Goal: Use online tool/utility: Utilize a website feature to perform a specific function

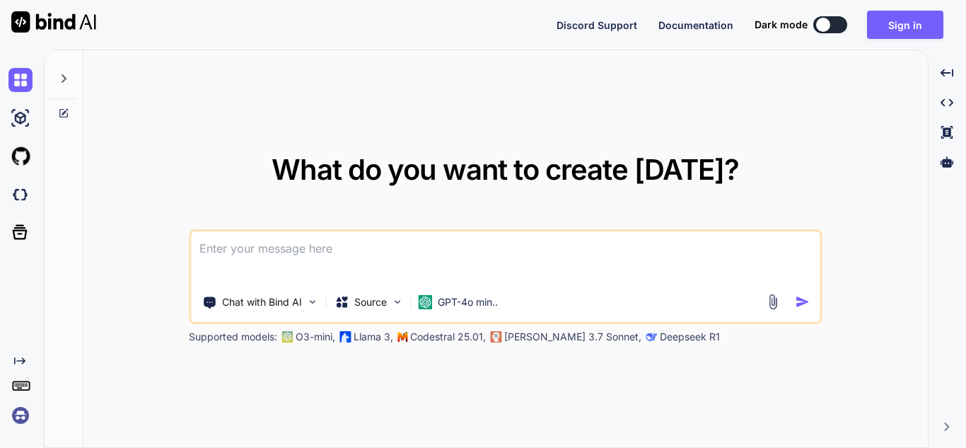
click at [25, 416] on img at bounding box center [20, 415] width 24 height 24
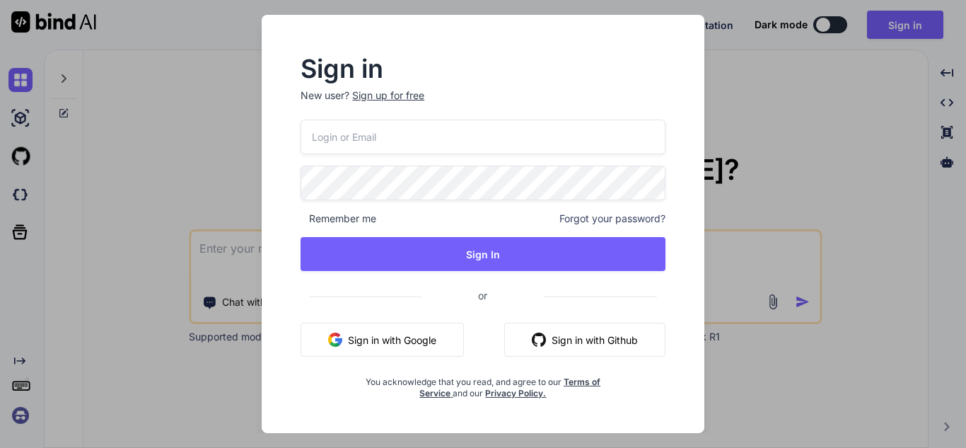
click at [788, 165] on div "Sign in New user? Sign up for free Remember me Forgot your password? Sign In or…" at bounding box center [483, 224] width 966 height 448
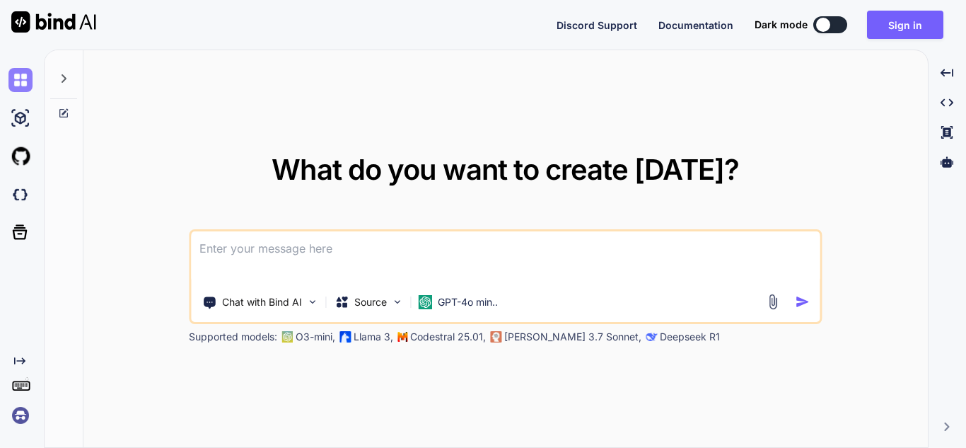
click at [17, 79] on img at bounding box center [20, 80] width 24 height 24
click at [18, 24] on img at bounding box center [53, 21] width 85 height 21
click at [831, 30] on button at bounding box center [830, 24] width 34 height 17
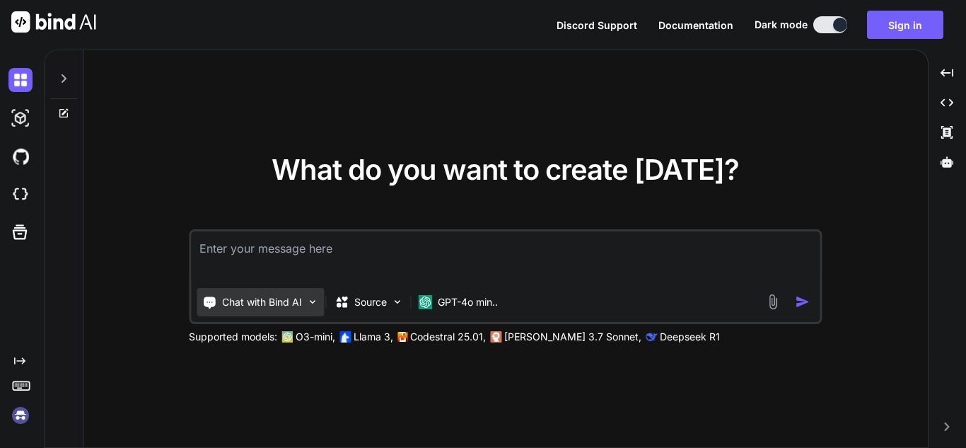
click at [312, 305] on img at bounding box center [312, 302] width 12 height 12
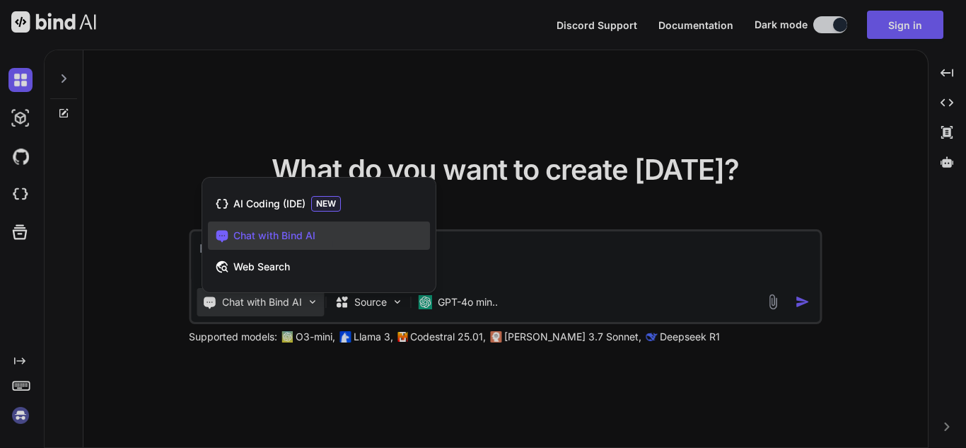
click at [378, 369] on div at bounding box center [483, 224] width 966 height 448
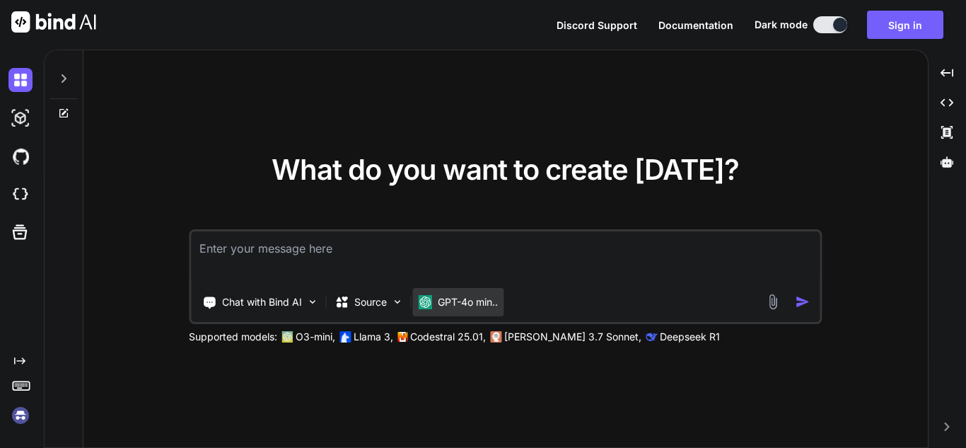
click at [498, 301] on p "GPT-4o min.." at bounding box center [468, 302] width 60 height 14
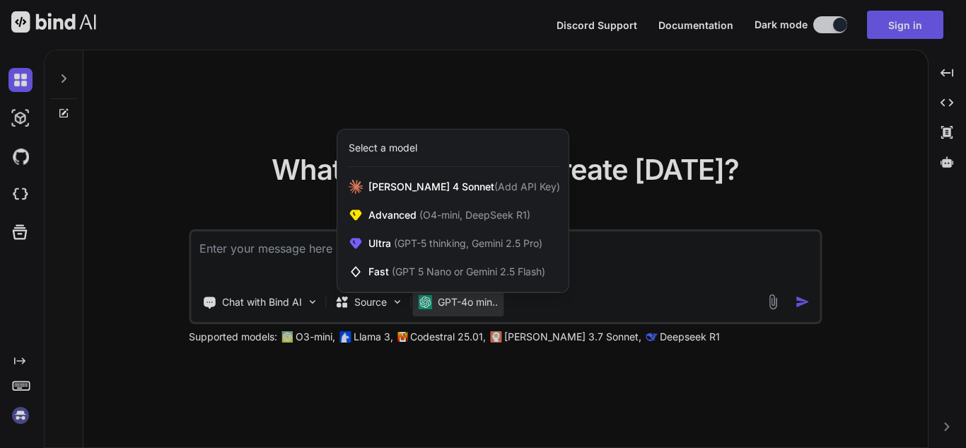
click at [616, 397] on div at bounding box center [483, 224] width 966 height 448
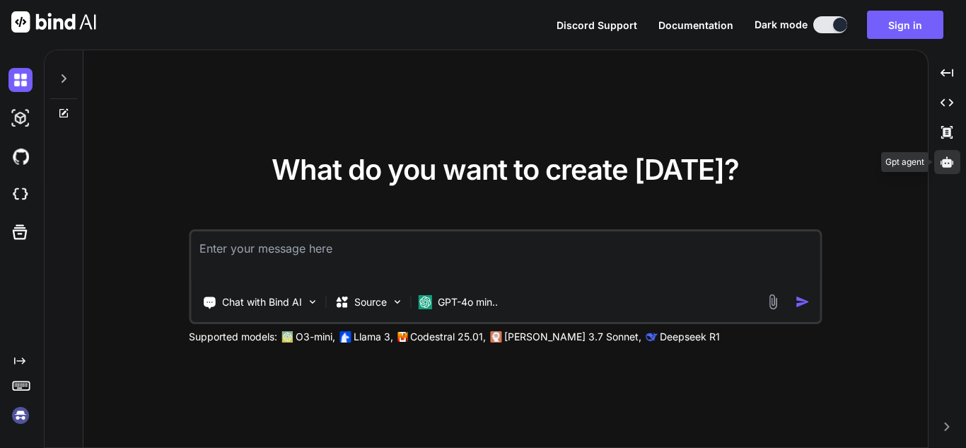
click at [945, 164] on icon at bounding box center [946, 161] width 13 height 11
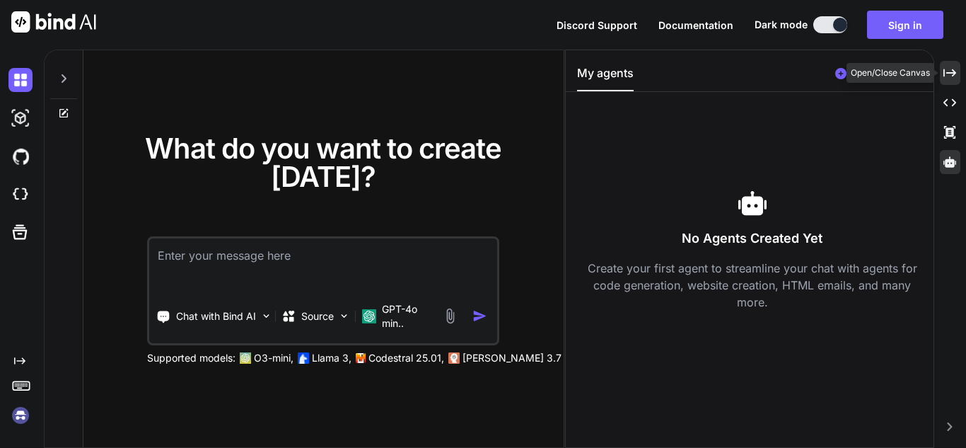
click at [948, 74] on icon "Created with Pixso." at bounding box center [949, 72] width 13 height 13
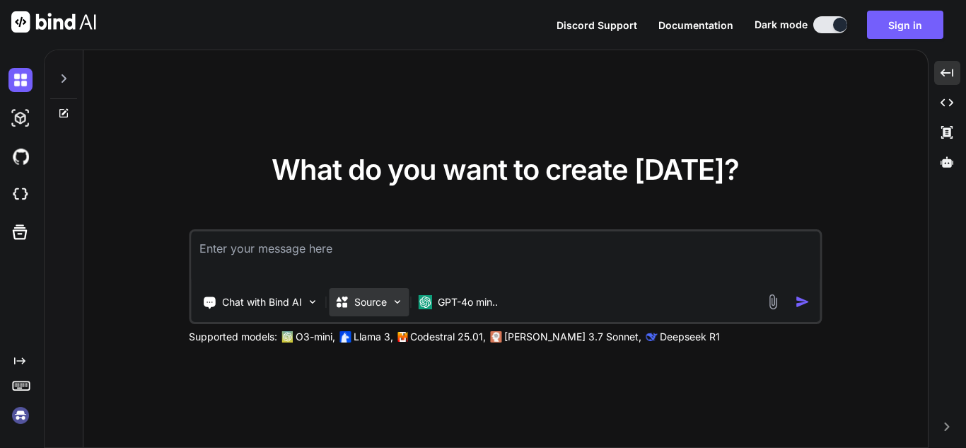
click at [389, 308] on div "Source" at bounding box center [369, 302] width 80 height 28
type textarea "x"
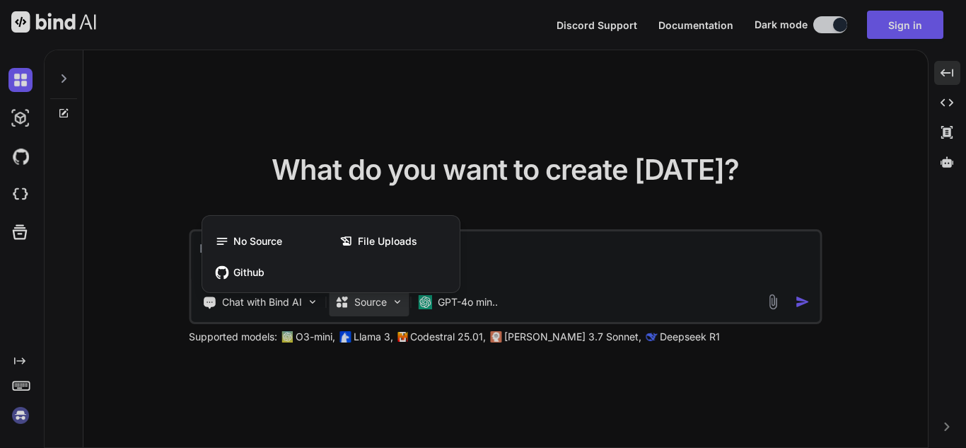
click at [506, 439] on div at bounding box center [483, 224] width 966 height 448
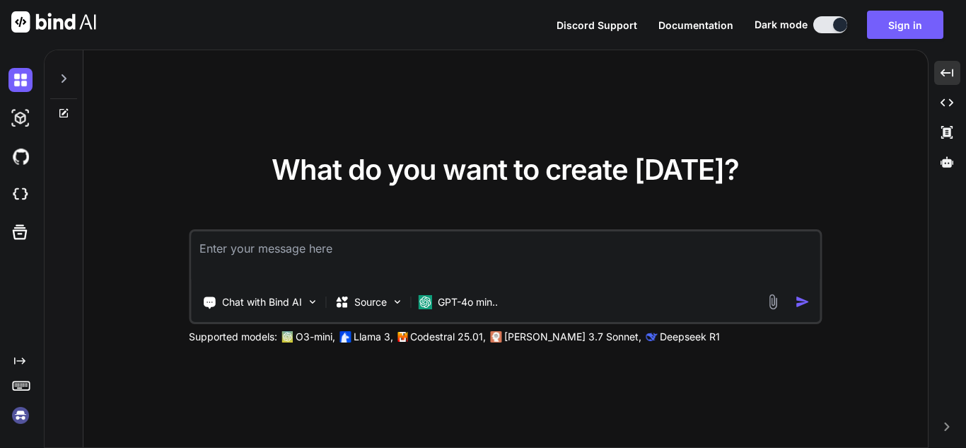
click at [259, 254] on textarea at bounding box center [505, 257] width 629 height 52
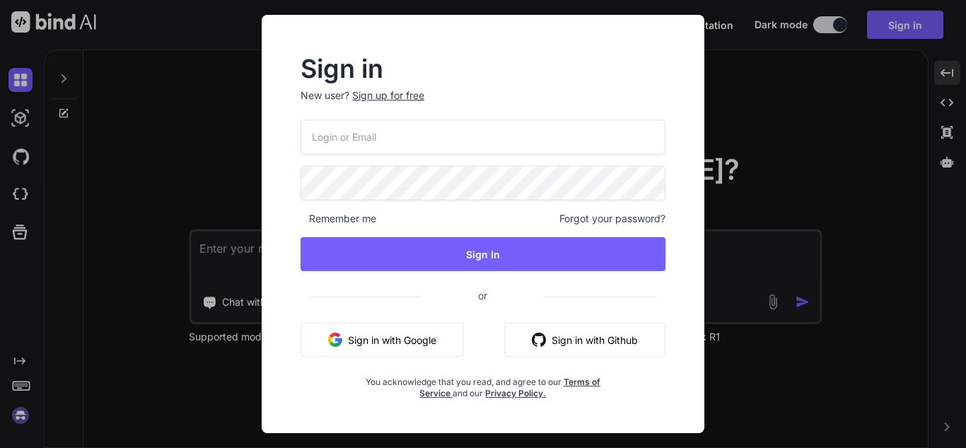
click at [387, 344] on button "Sign in with Google" at bounding box center [382, 339] width 163 height 34
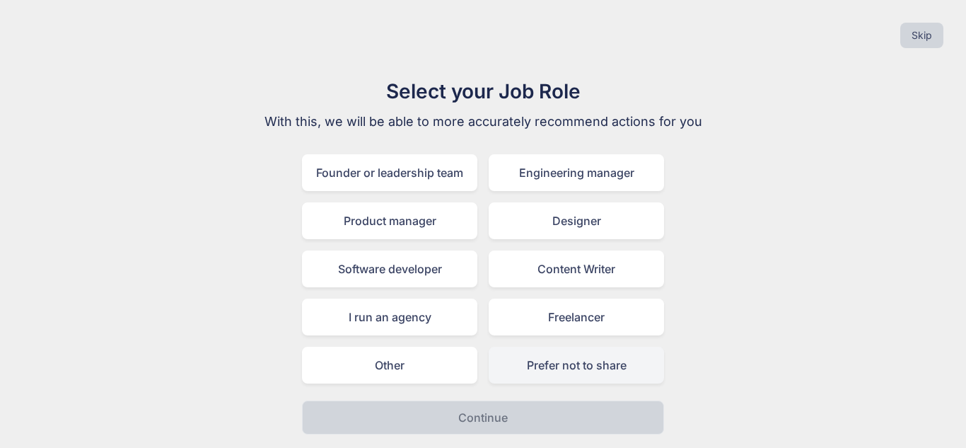
click at [556, 363] on div "Prefer not to share" at bounding box center [576, 364] width 175 height 37
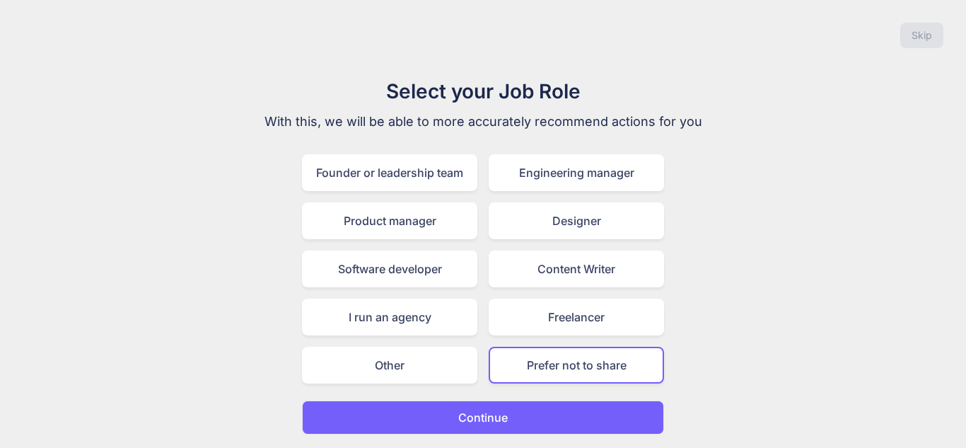
click at [541, 405] on button "Continue" at bounding box center [483, 417] width 362 height 34
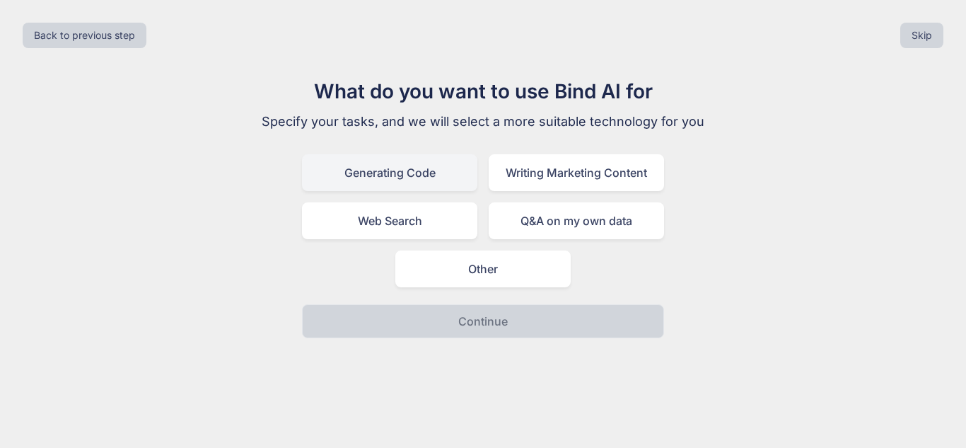
click at [424, 175] on div "Generating Code" at bounding box center [389, 172] width 175 height 37
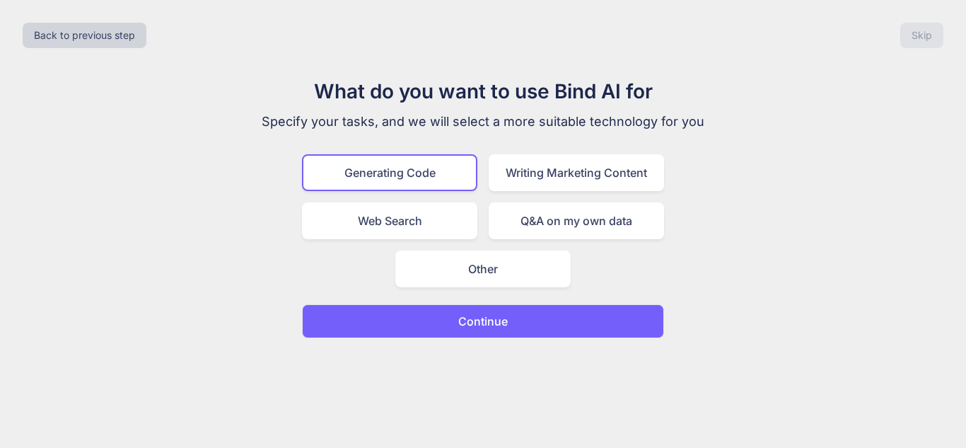
click at [496, 311] on button "Continue" at bounding box center [483, 321] width 362 height 34
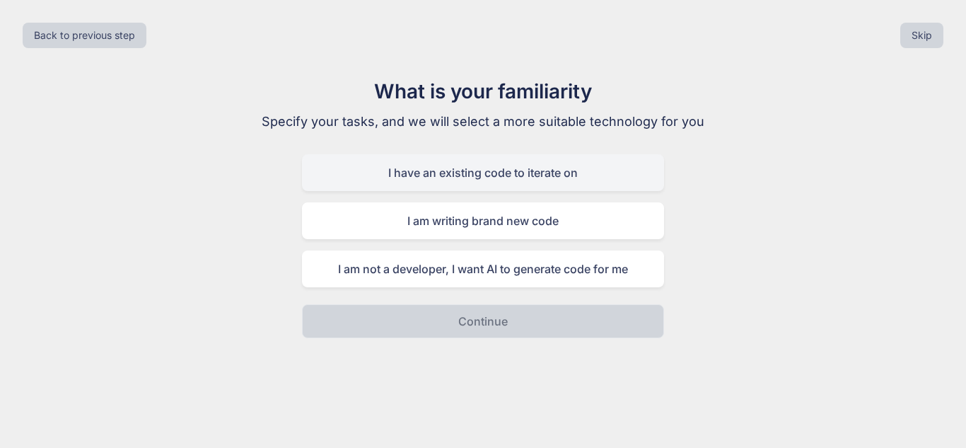
click at [479, 172] on div "I have an existing code to iterate on" at bounding box center [483, 172] width 362 height 37
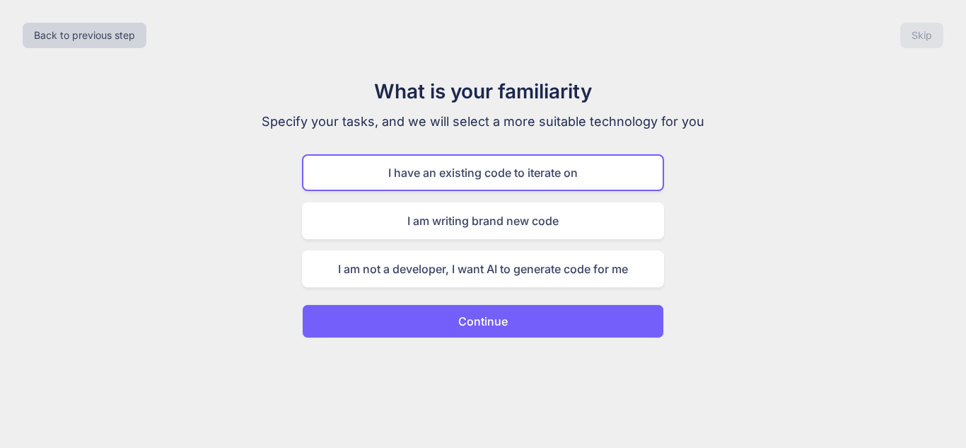
click at [498, 314] on p "Continue" at bounding box center [482, 321] width 49 height 17
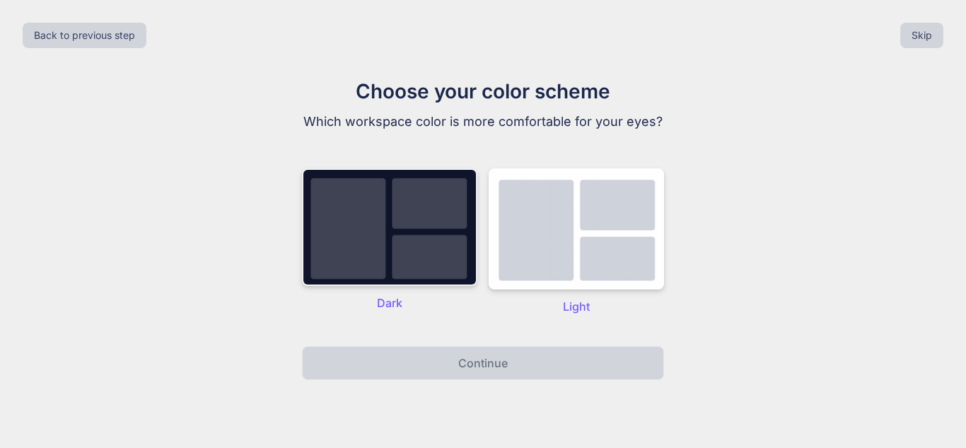
click at [414, 247] on img at bounding box center [389, 226] width 175 height 117
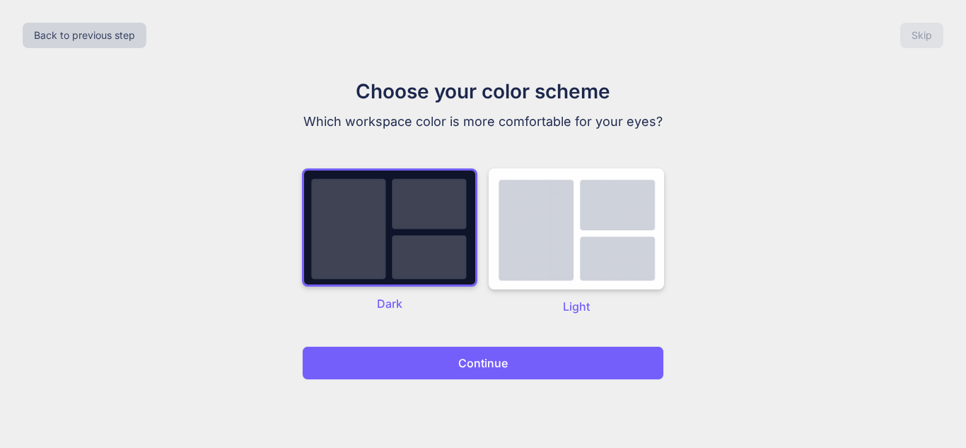
click at [474, 358] on p "Continue" at bounding box center [482, 362] width 49 height 17
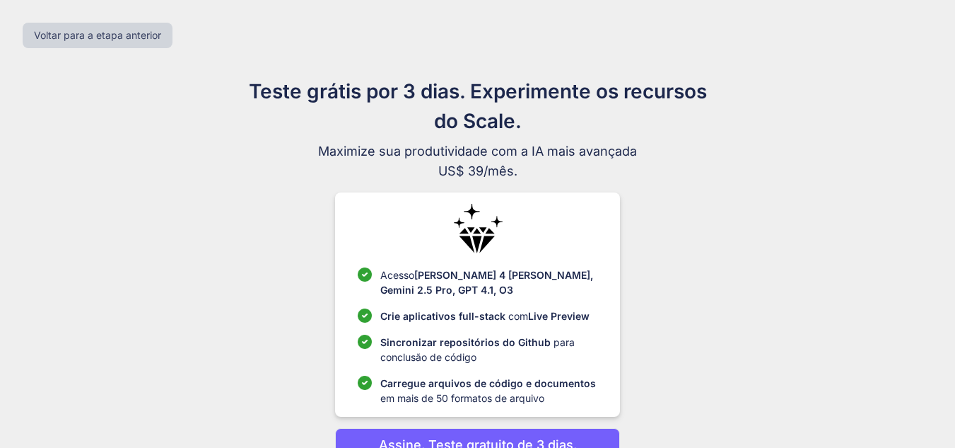
click at [773, 221] on div "Teste grátis por 3 dias. Experimente os recursos do Scale. Maximize sua produti…" at bounding box center [478, 292] width 634 height 433
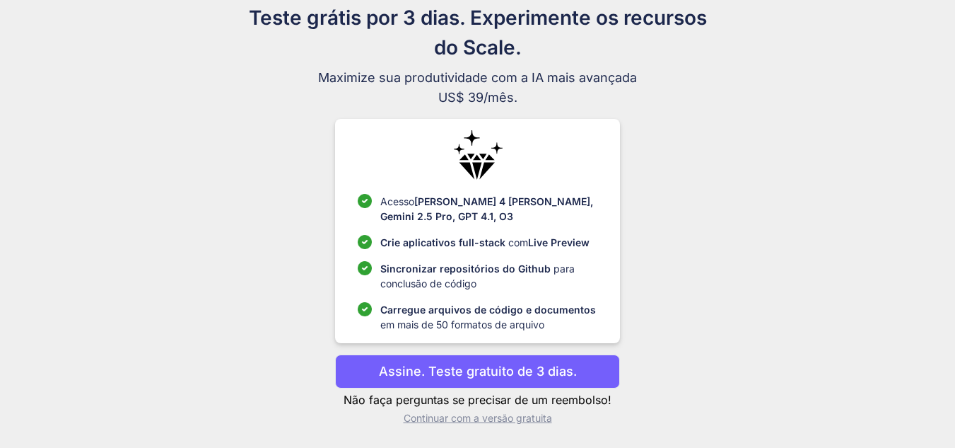
click at [506, 374] on font "Assine. Teste gratuito de 3 dias." at bounding box center [478, 370] width 198 height 15
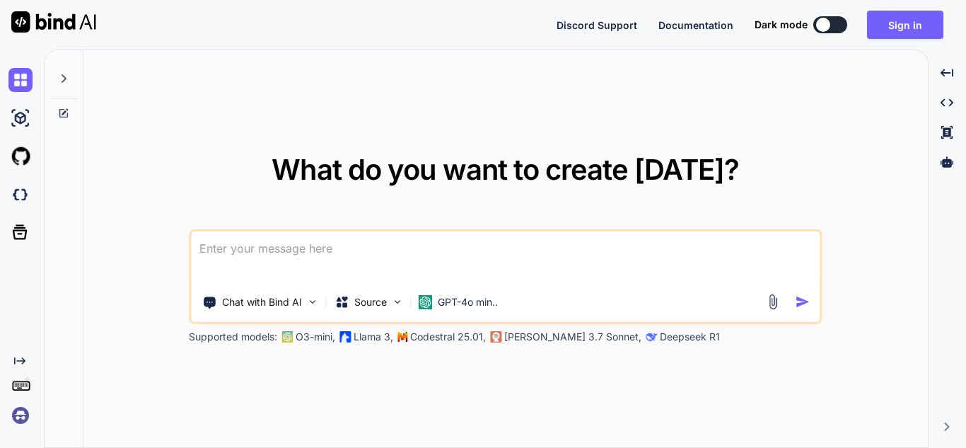
click at [313, 245] on textarea at bounding box center [505, 257] width 629 height 52
